Goal: Information Seeking & Learning: Learn about a topic

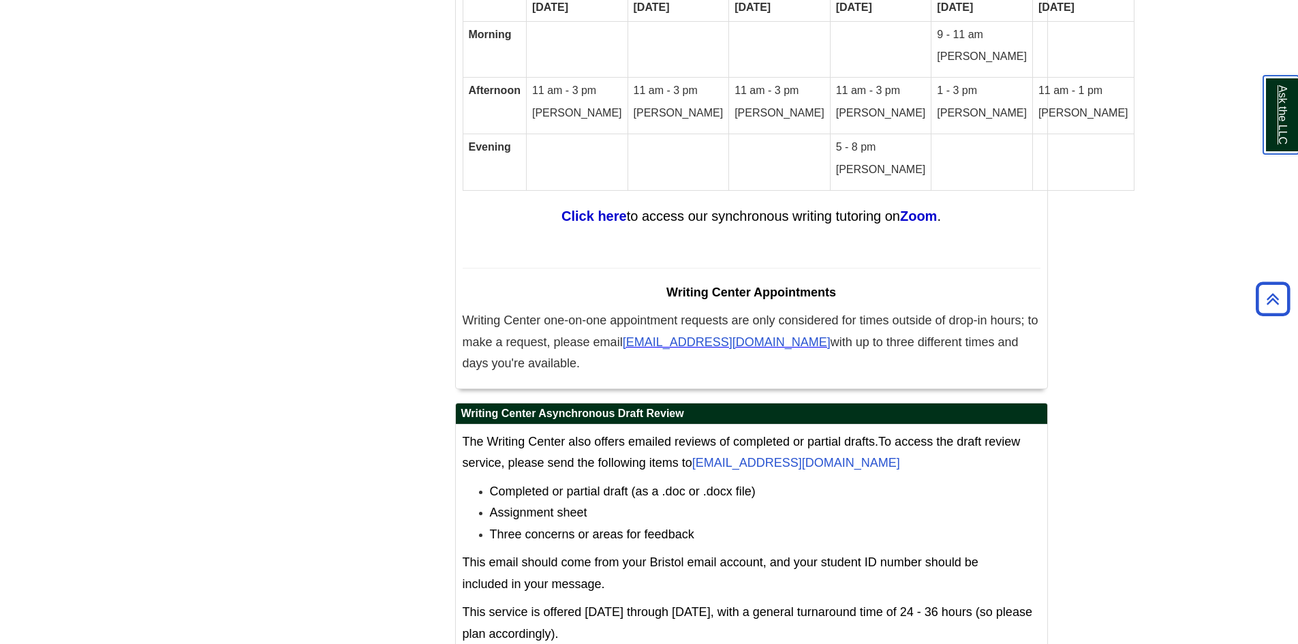
scroll to position [8008, 0]
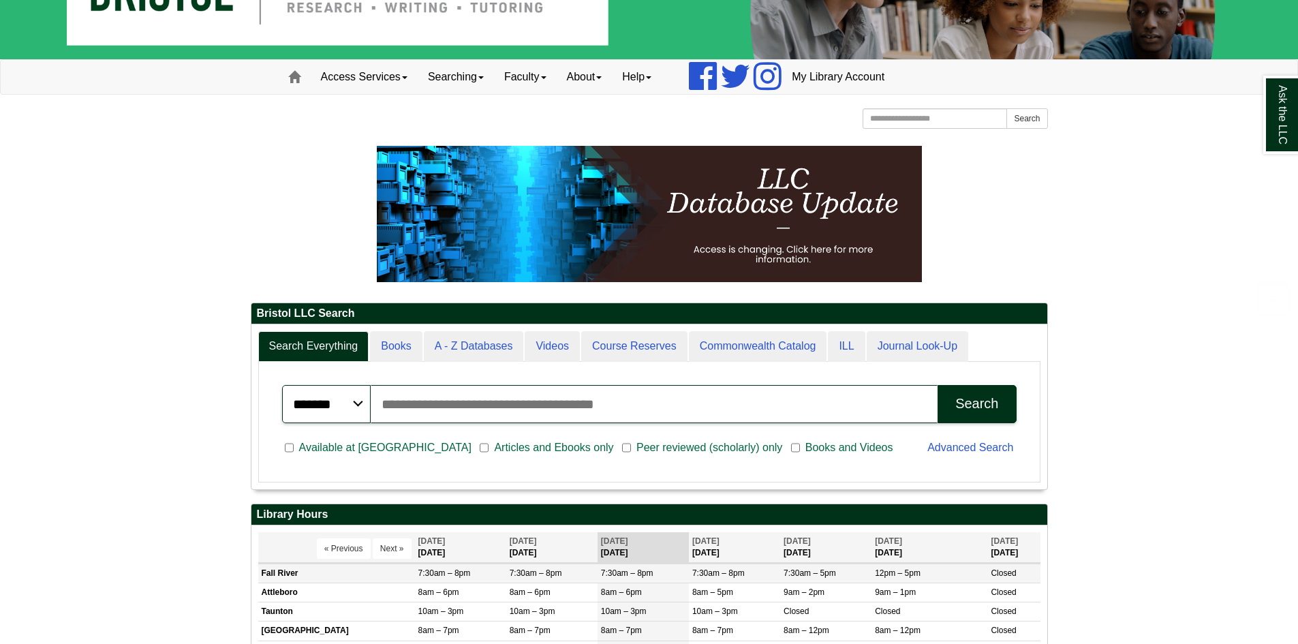
scroll to position [164, 796]
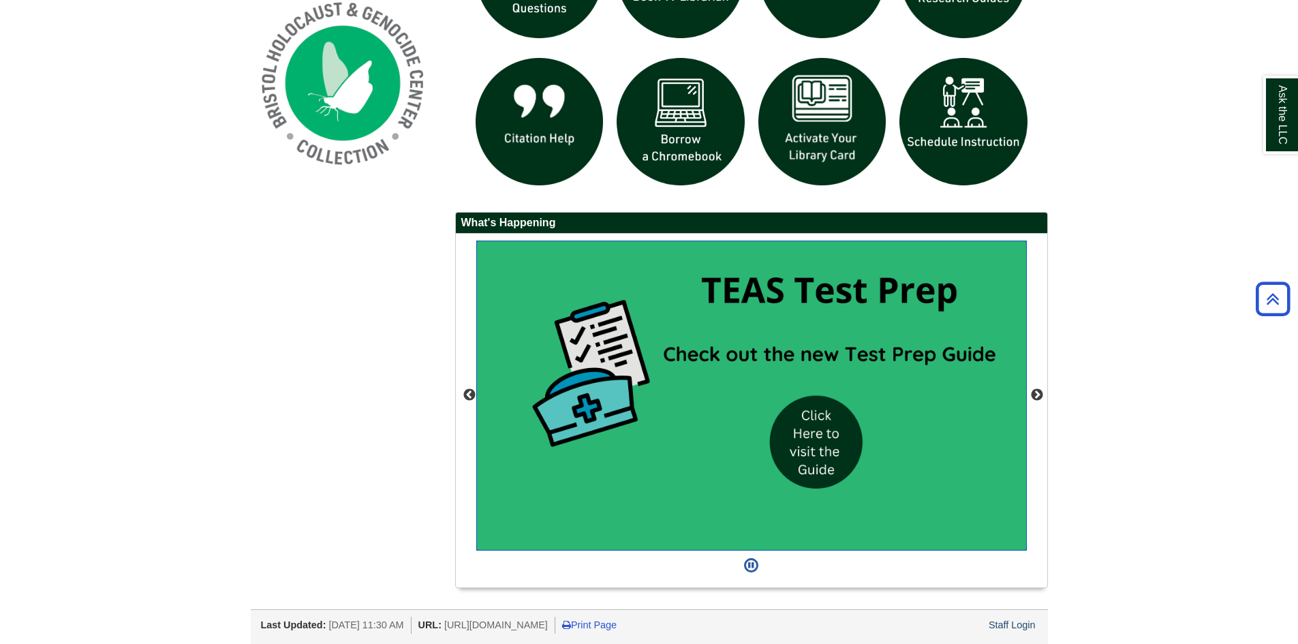
click at [815, 416] on img "slideshow" at bounding box center [751, 396] width 551 height 310
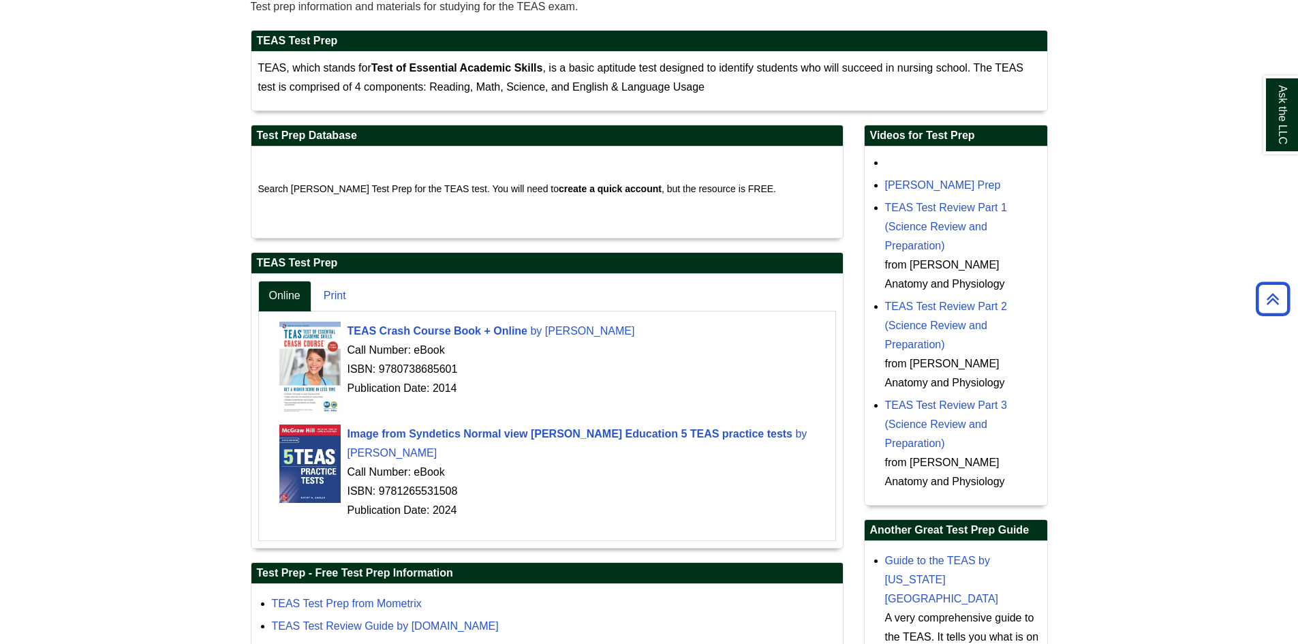
scroll to position [231, 0]
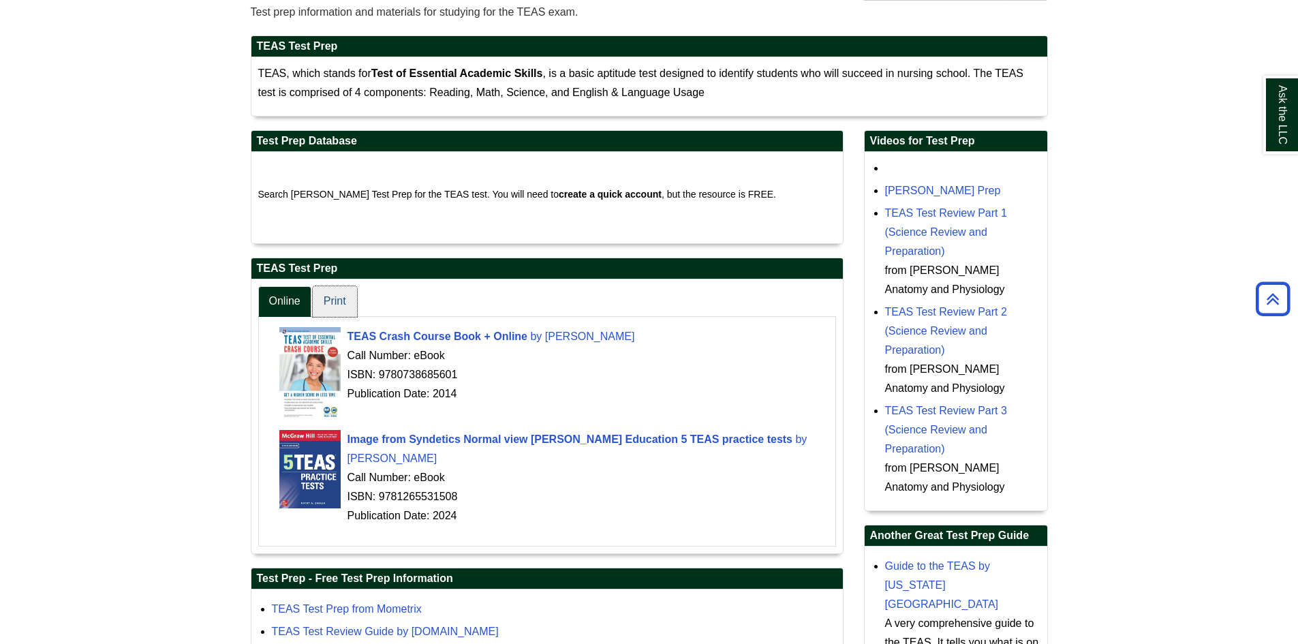
click at [329, 301] on link "Print" at bounding box center [335, 301] width 44 height 31
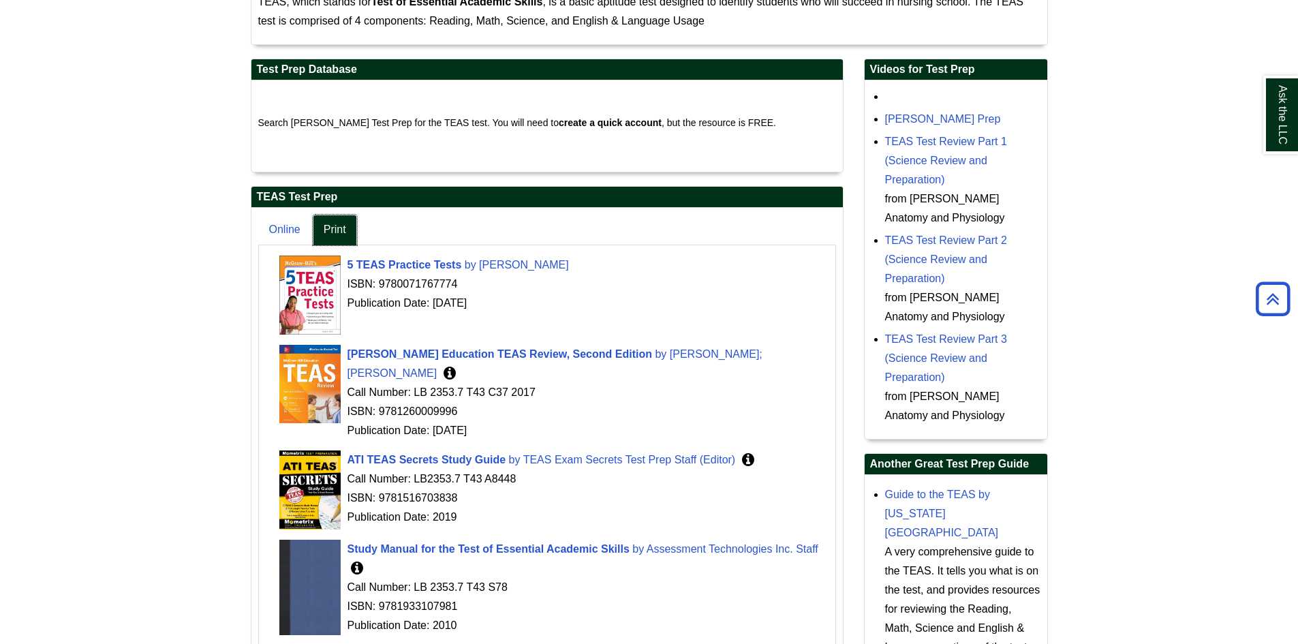
scroll to position [299, 0]
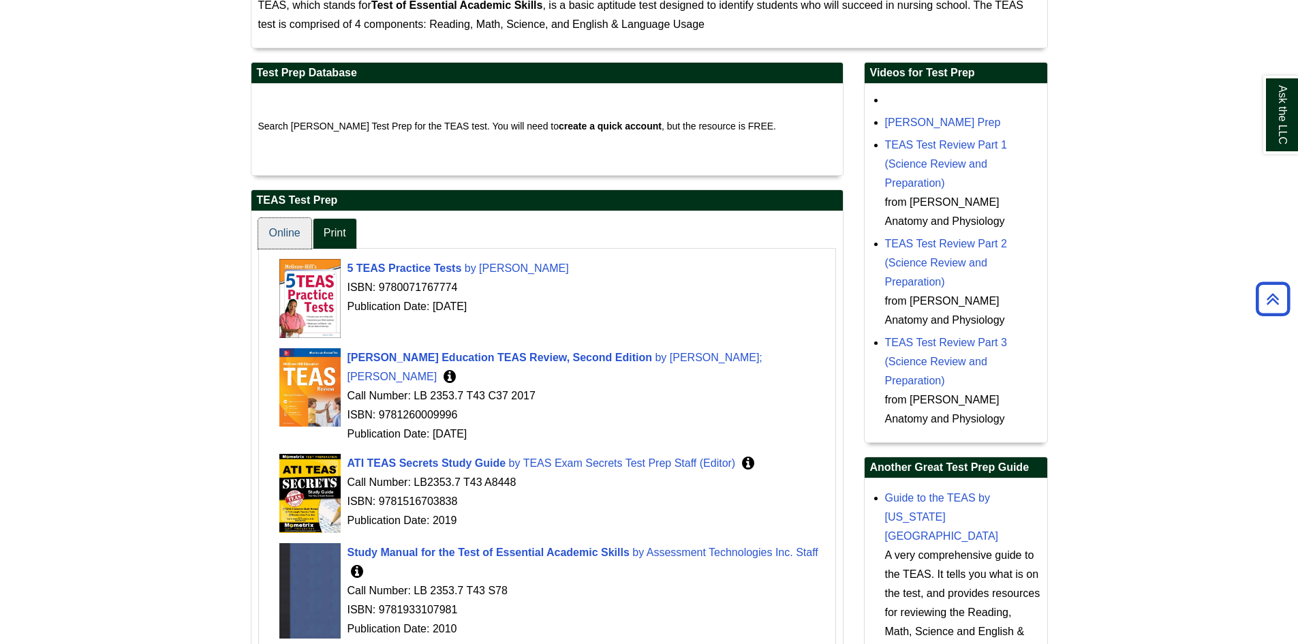
click at [293, 227] on link "Online" at bounding box center [284, 233] width 53 height 31
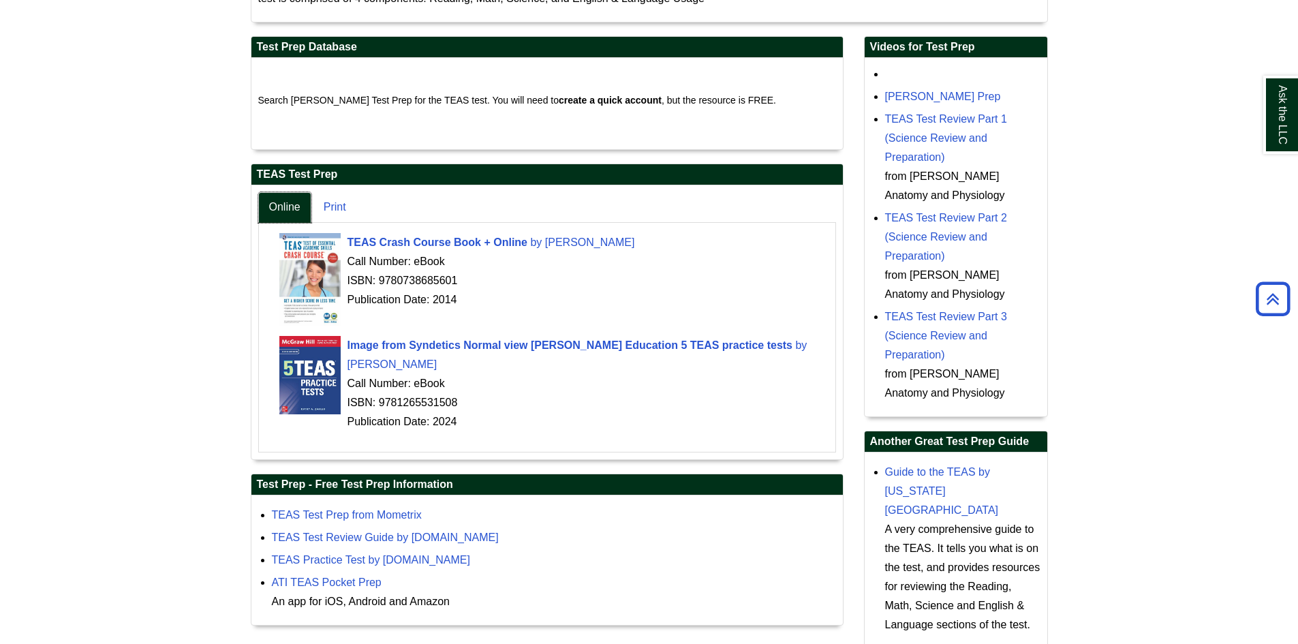
scroll to position [367, 0]
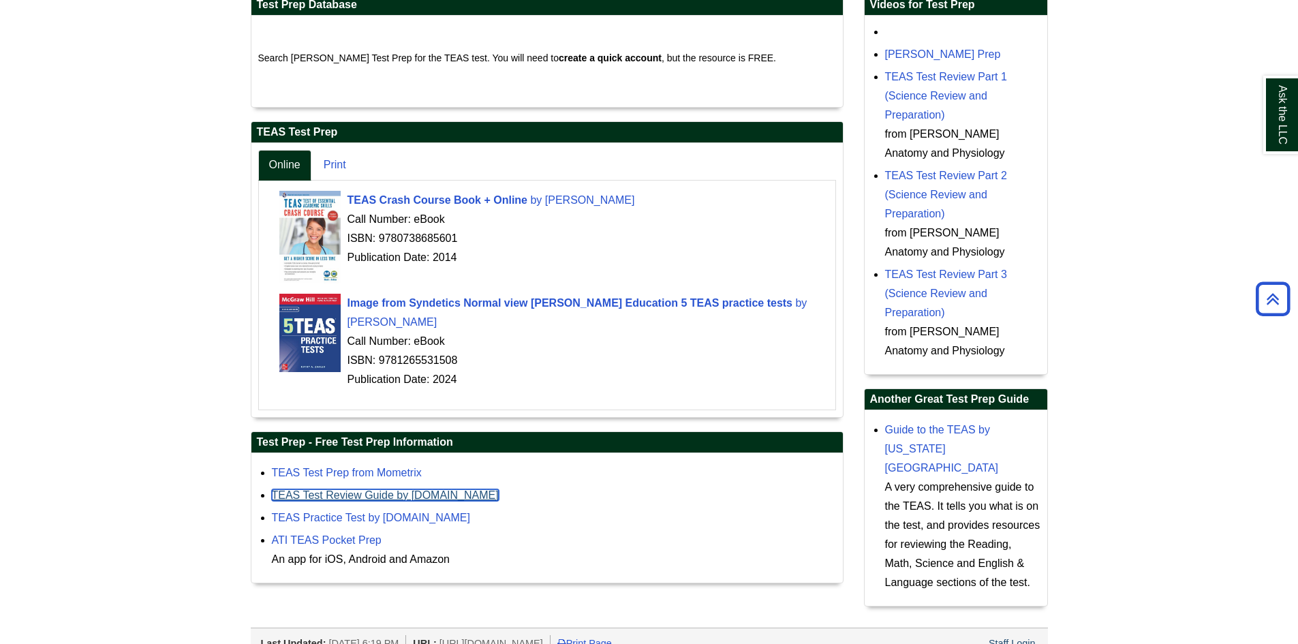
click at [416, 498] on link "TEAS Test Review Guide by RegisteredNursing.org" at bounding box center [385, 495] width 227 height 12
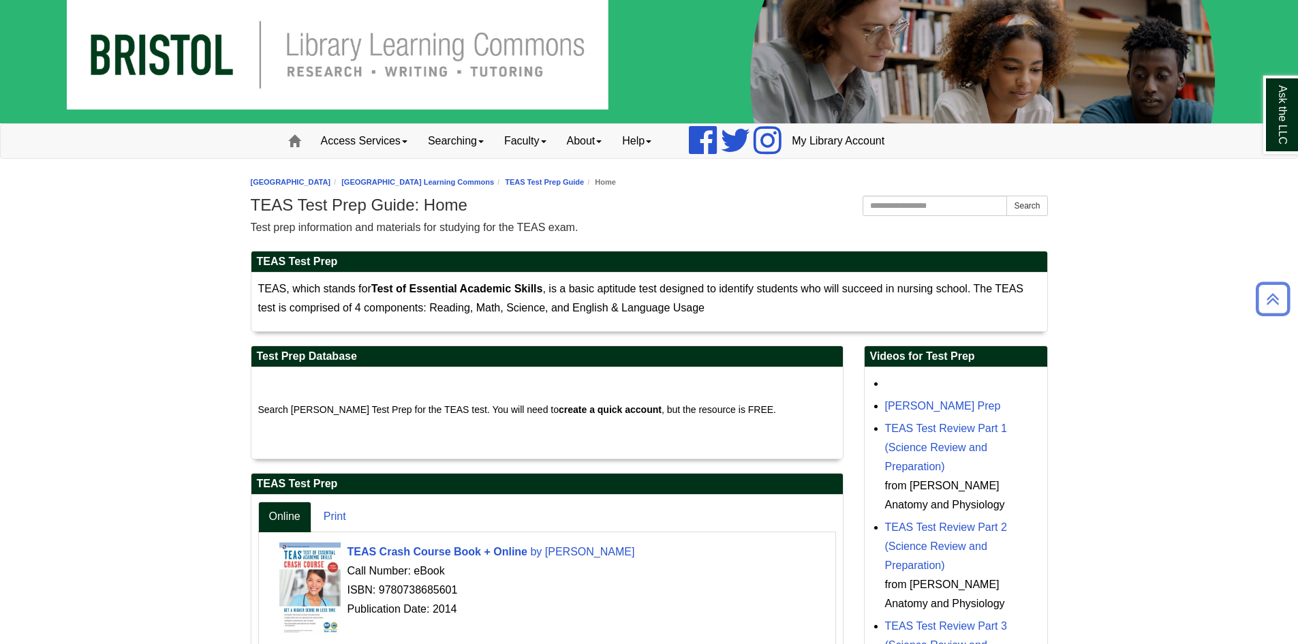
scroll to position [0, 0]
